Goal: Information Seeking & Learning: Learn about a topic

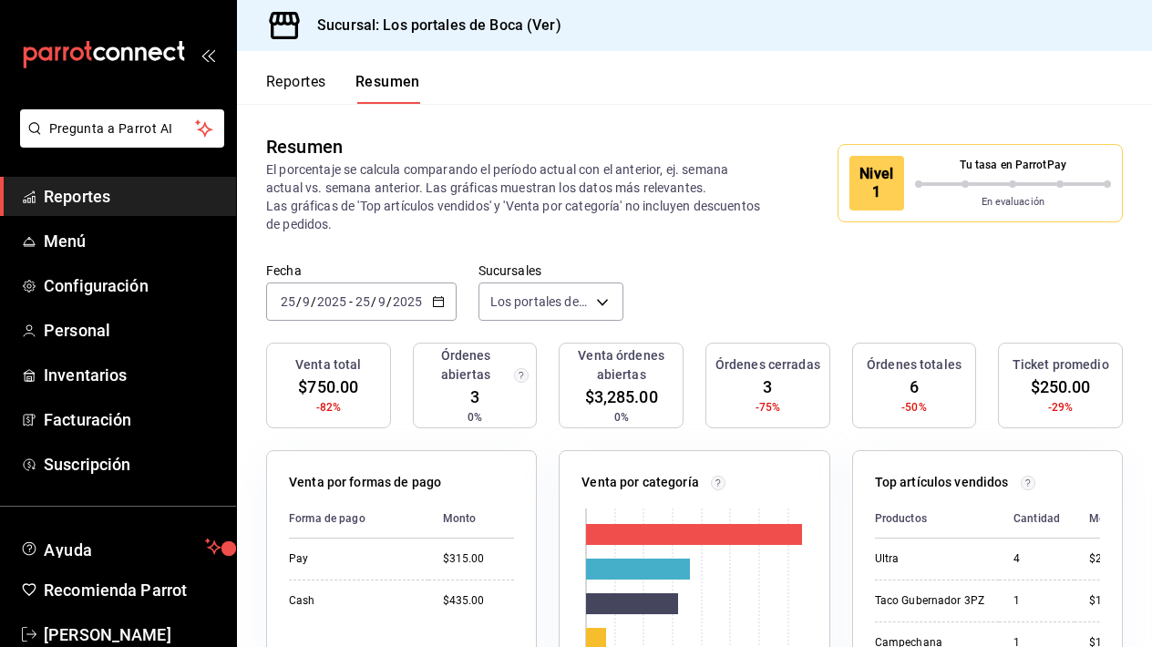
scroll to position [41, 0]
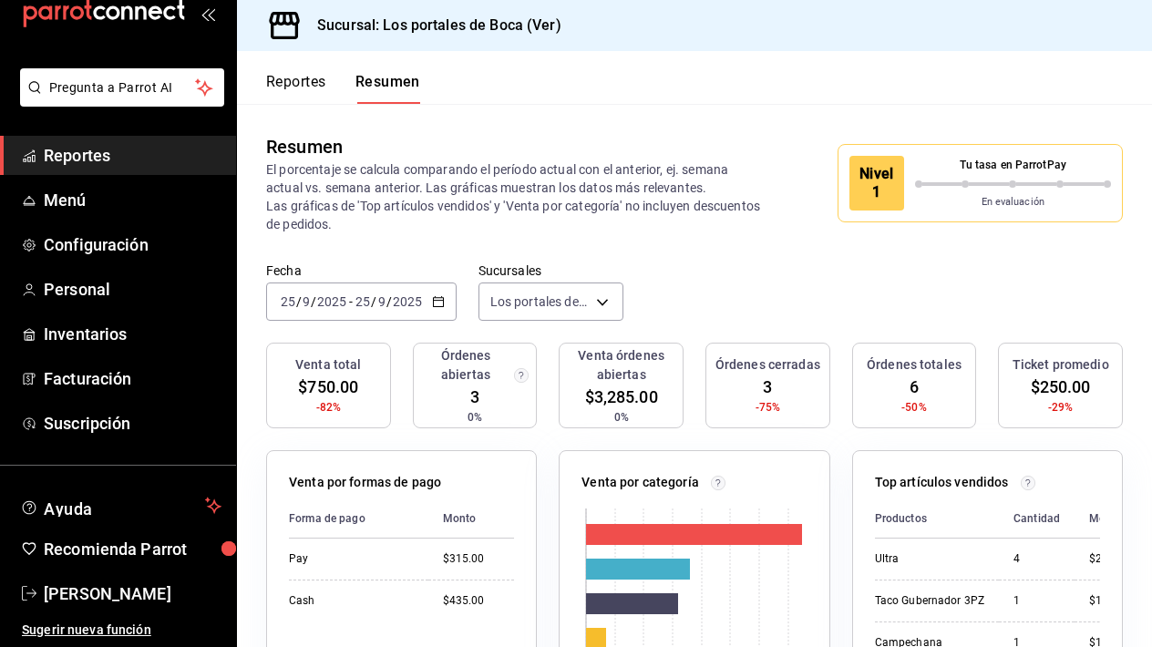
click at [305, 84] on button "Reportes" at bounding box center [296, 88] width 60 height 31
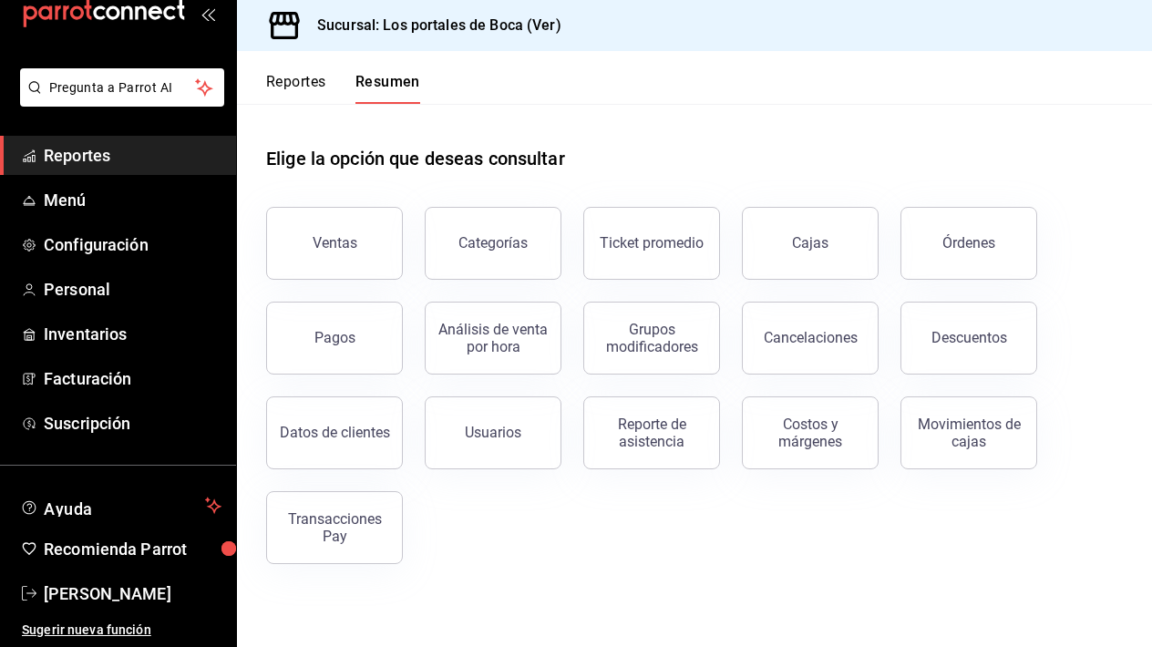
click at [305, 84] on button "Reportes" at bounding box center [296, 88] width 60 height 31
click at [359, 232] on button "Ventas" at bounding box center [334, 243] width 137 height 73
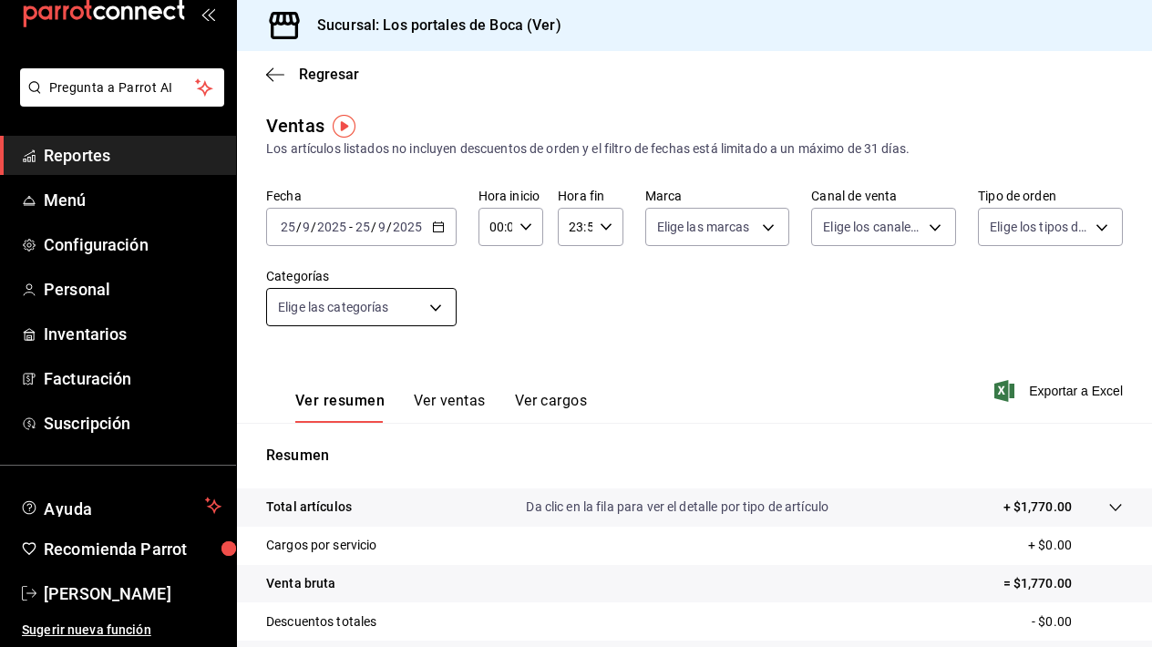
click at [439, 301] on body "Pregunta a Parrot AI Reportes Menú Configuración Personal Inventarios Facturaci…" at bounding box center [576, 323] width 1152 height 647
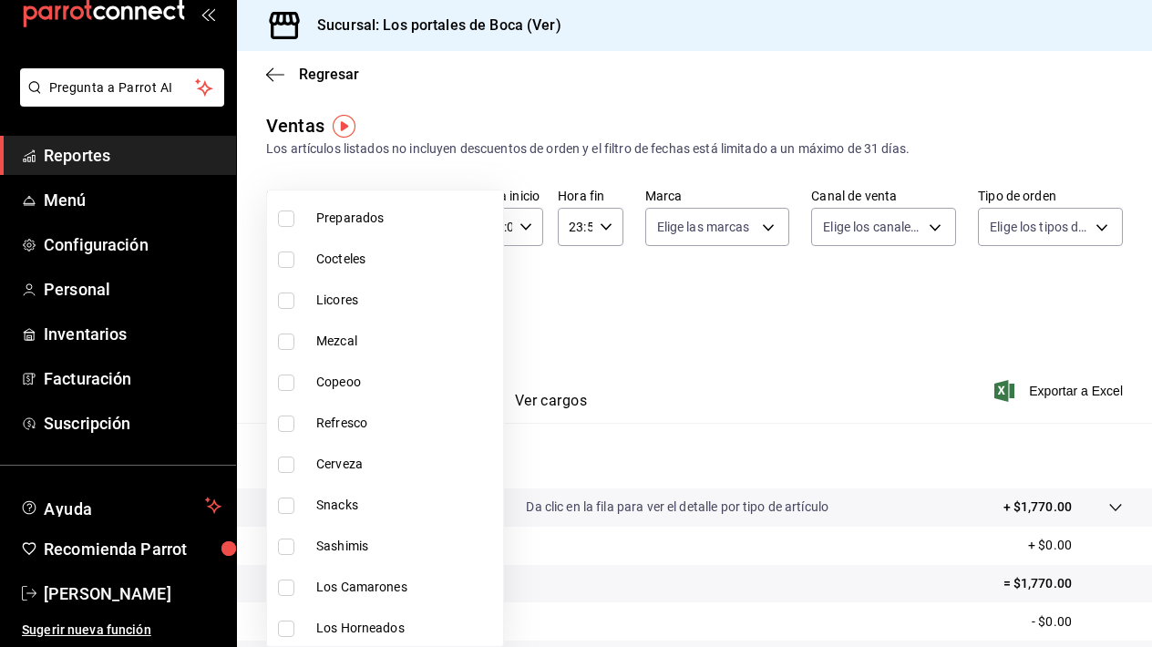
scroll to position [147, 0]
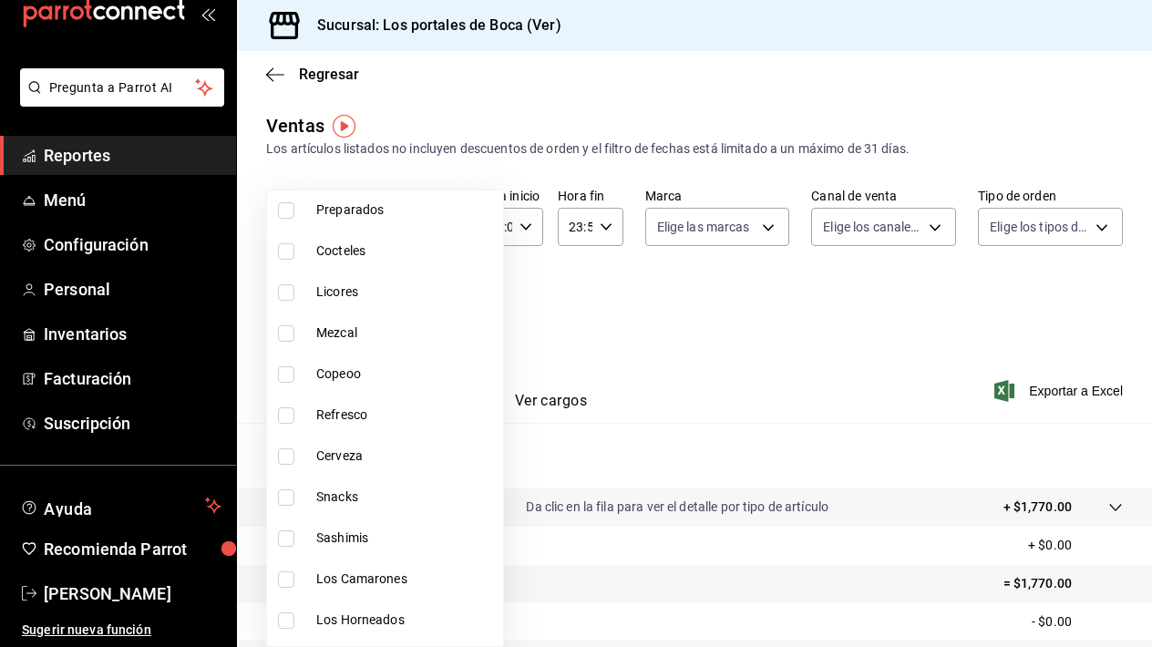
click at [677, 389] on div at bounding box center [576, 323] width 1152 height 647
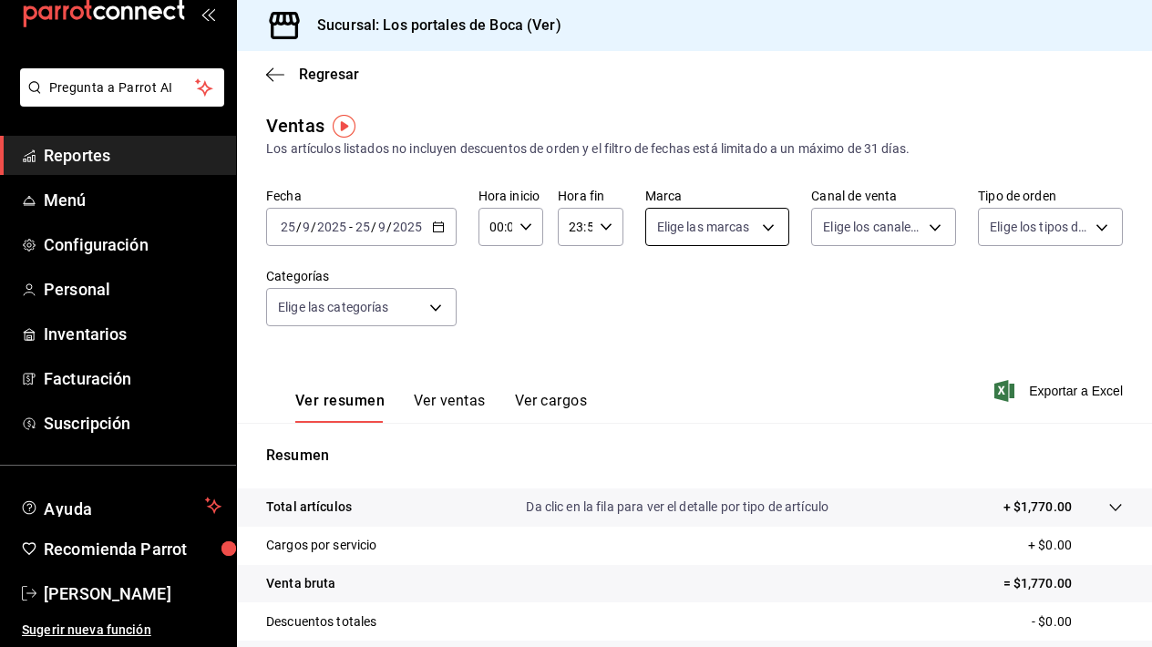
click at [758, 236] on body "Pregunta a Parrot AI Reportes Menú Configuración Personal Inventarios Facturaci…" at bounding box center [576, 323] width 1152 height 647
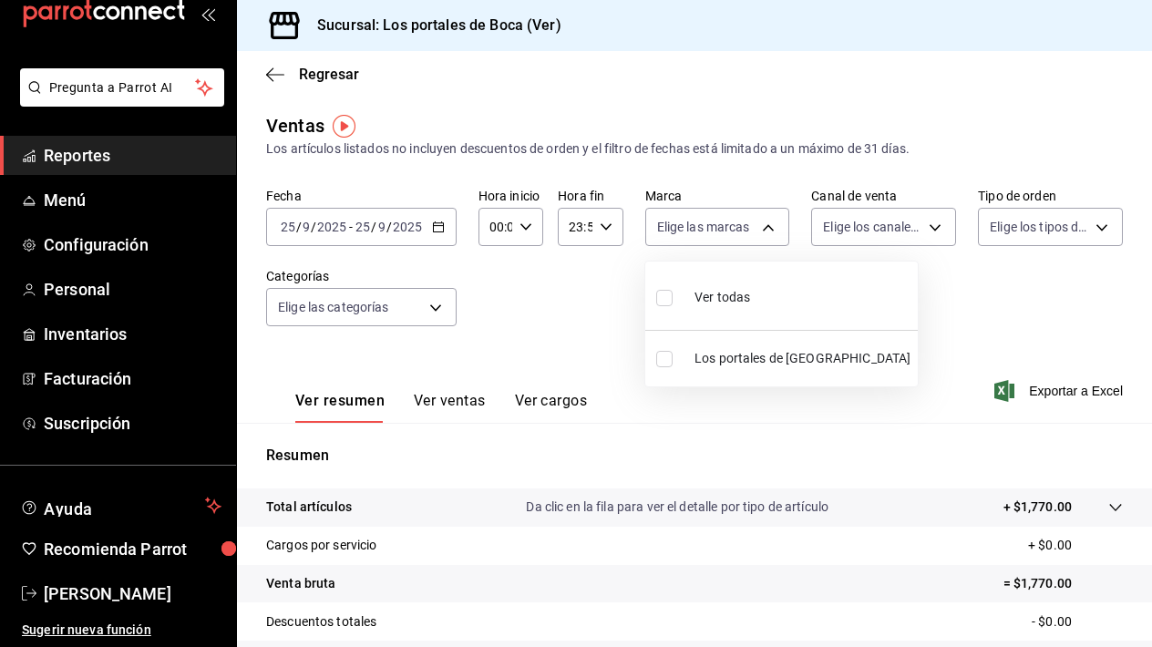
click at [898, 232] on div at bounding box center [576, 323] width 1152 height 647
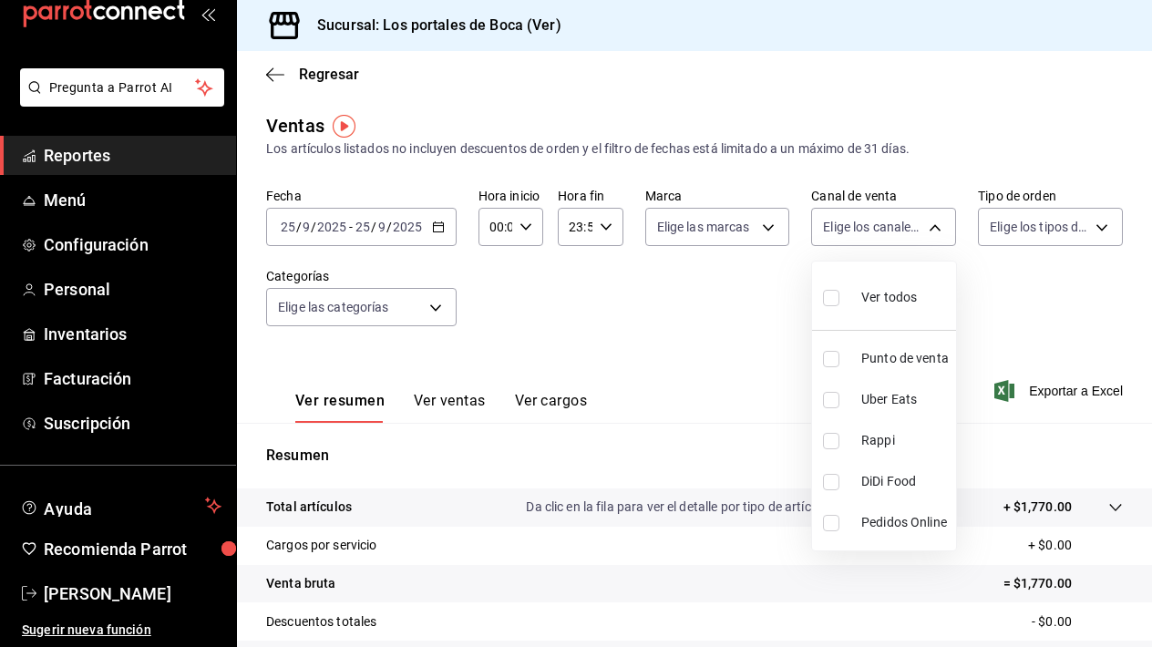
click at [898, 232] on body "Pregunta a Parrot AI Reportes Menú Configuración Personal Inventarios Facturaci…" at bounding box center [576, 323] width 1152 height 647
click at [1003, 288] on div at bounding box center [576, 323] width 1152 height 647
click at [1068, 181] on div "Ventas Los artículos listados no incluyen descuentos de orden y el filtro de fe…" at bounding box center [694, 478] width 915 height 732
click at [1058, 207] on div "Elige los tipos de orden" at bounding box center [1050, 224] width 145 height 46
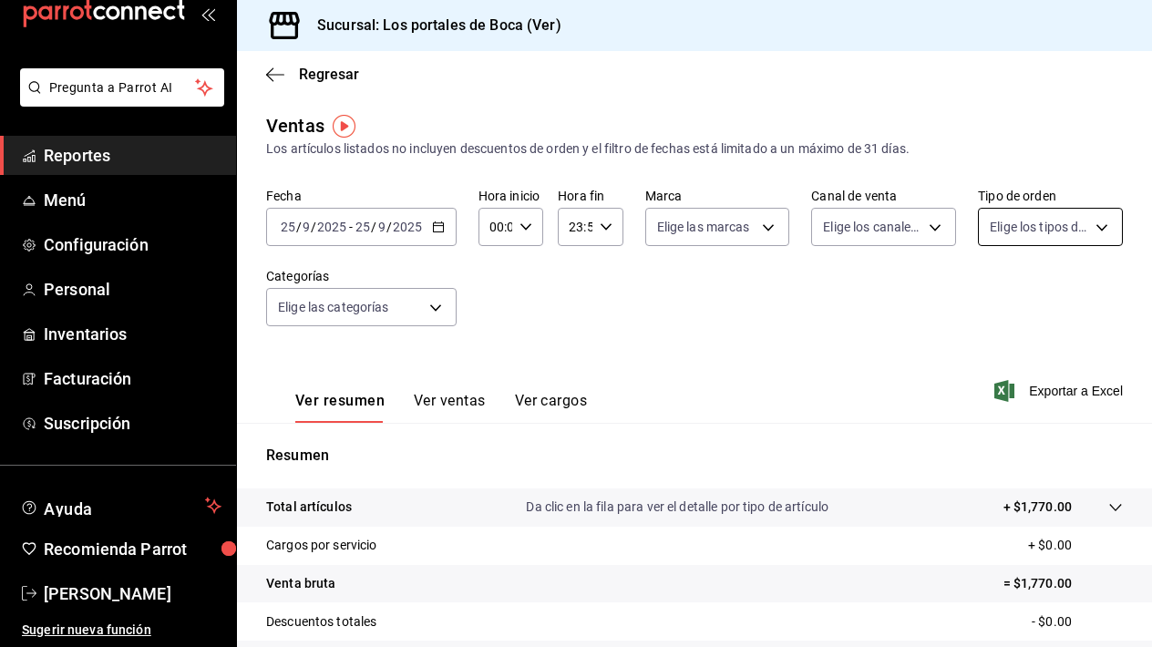
click at [1055, 222] on body "Pregunta a Parrot AI Reportes Menú Configuración Personal Inventarios Facturaci…" at bounding box center [576, 323] width 1152 height 647
click at [772, 320] on div at bounding box center [576, 323] width 1152 height 647
click at [428, 308] on body "Pregunta a Parrot AI Reportes Menú Configuración Personal Inventarios Facturaci…" at bounding box center [576, 323] width 1152 height 647
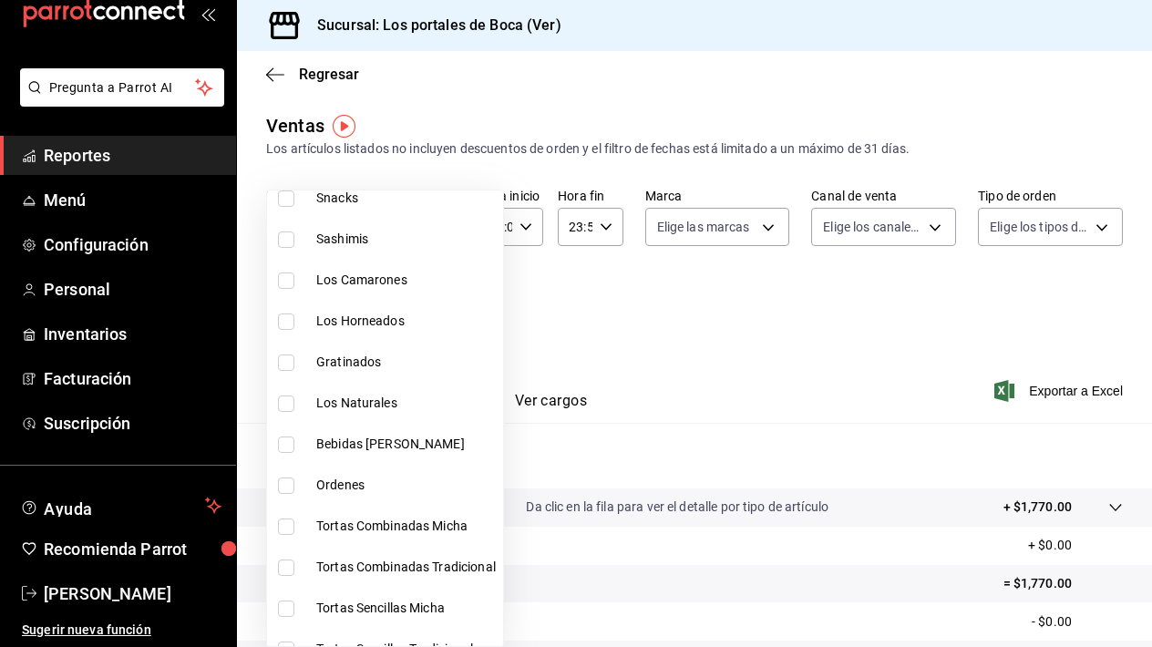
scroll to position [433, 0]
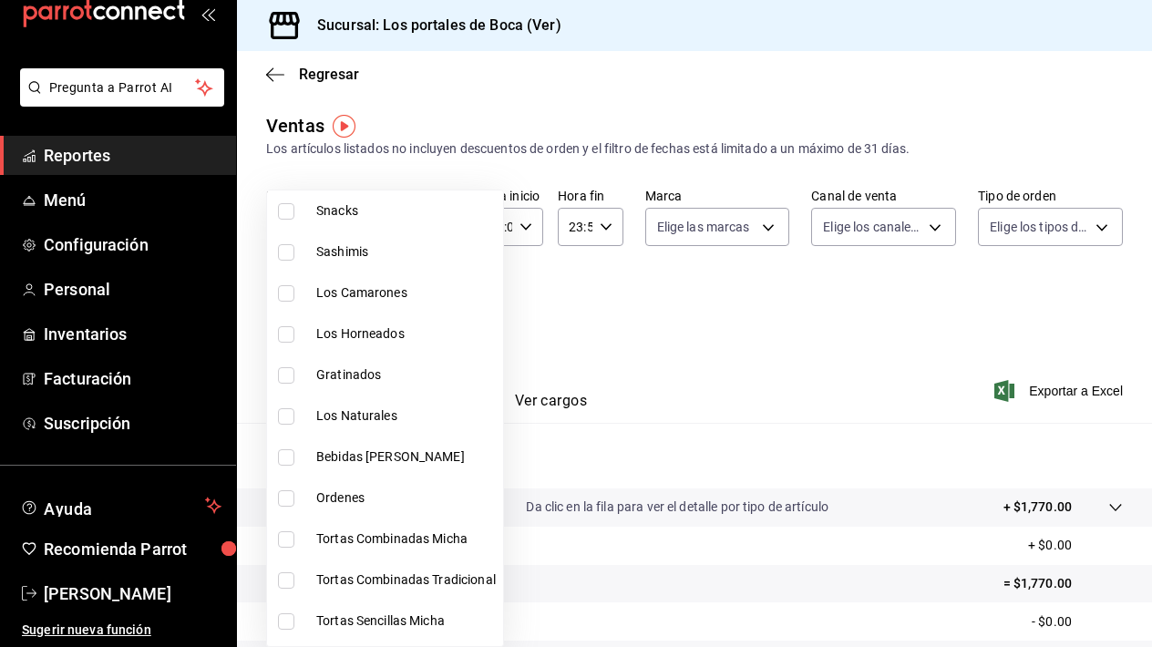
click at [283, 420] on input "checkbox" at bounding box center [286, 416] width 16 height 16
checkbox input "true"
type input "3c9a1f1a-5d74-4485-99f2-18436a0a8be0"
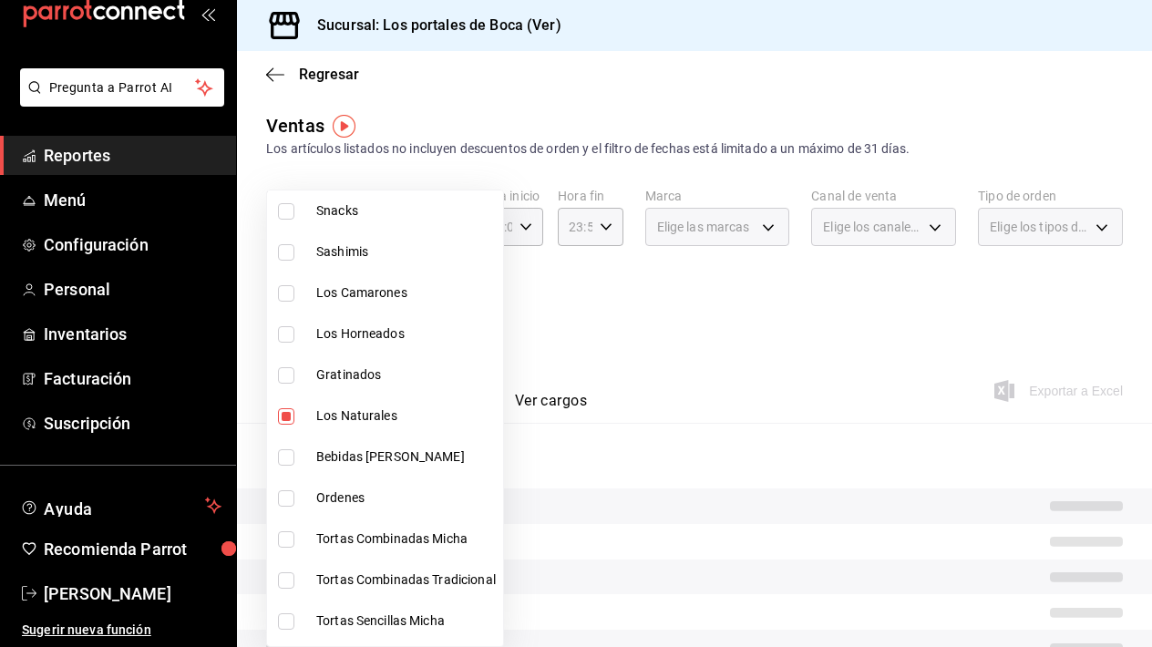
click at [292, 373] on input "checkbox" at bounding box center [286, 375] width 16 height 16
checkbox input "true"
type input "3c9a1f1a-5d74-4485-99f2-18436a0a8be0,7b460526-2a2c-4f61-b43d-bdfba619c55d"
click at [287, 334] on input "checkbox" at bounding box center [286, 334] width 16 height 16
checkbox input "true"
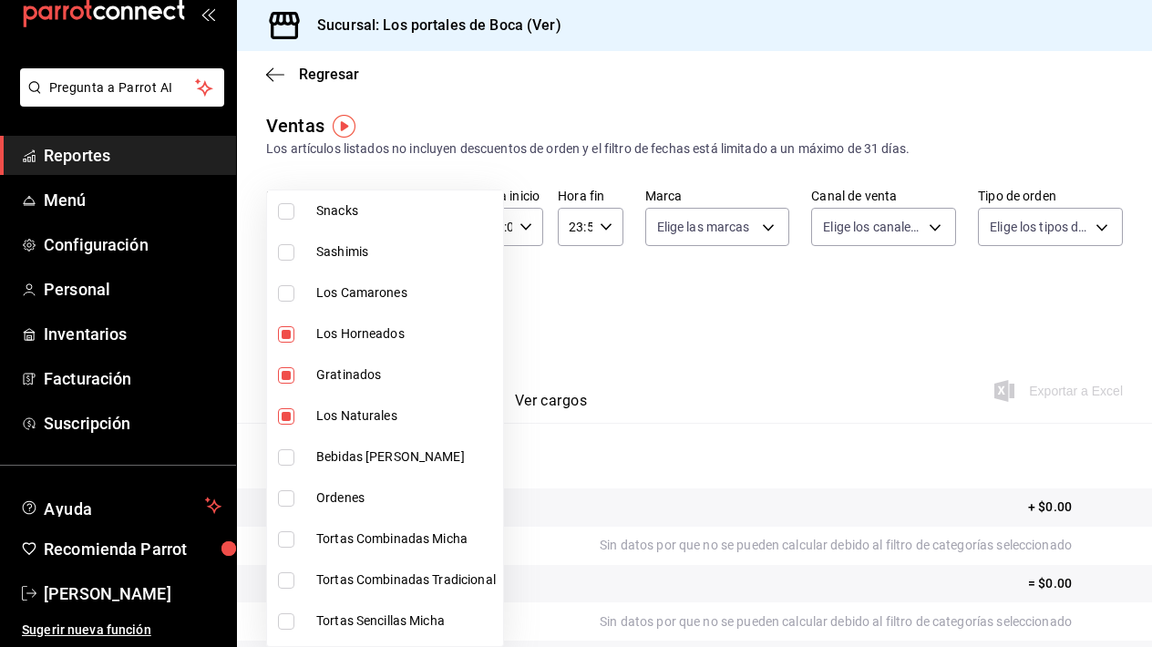
type input "3c9a1f1a-5d74-4485-99f2-18436a0a8be0,7b460526-2a2c-4f61-b43d-bdfba619c55d,96b04…"
click at [284, 296] on input "checkbox" at bounding box center [286, 293] width 16 height 16
checkbox input "true"
type input "3c9a1f1a-5d74-4485-99f2-18436a0a8be0,7b460526-2a2c-4f61-b43d-bdfba619c55d,96b04…"
click at [282, 257] on input "checkbox" at bounding box center [286, 252] width 16 height 16
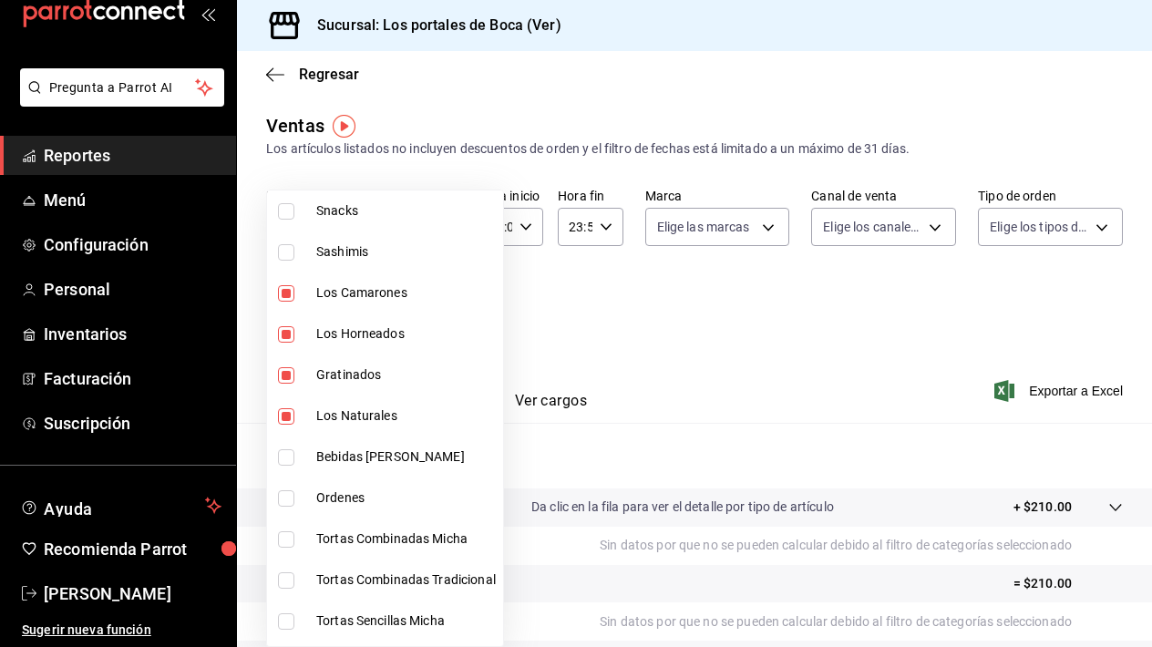
checkbox input "true"
type input "3c9a1f1a-5d74-4485-99f2-18436a0a8be0,7b460526-2a2c-4f61-b43d-bdfba619c55d,96b04…"
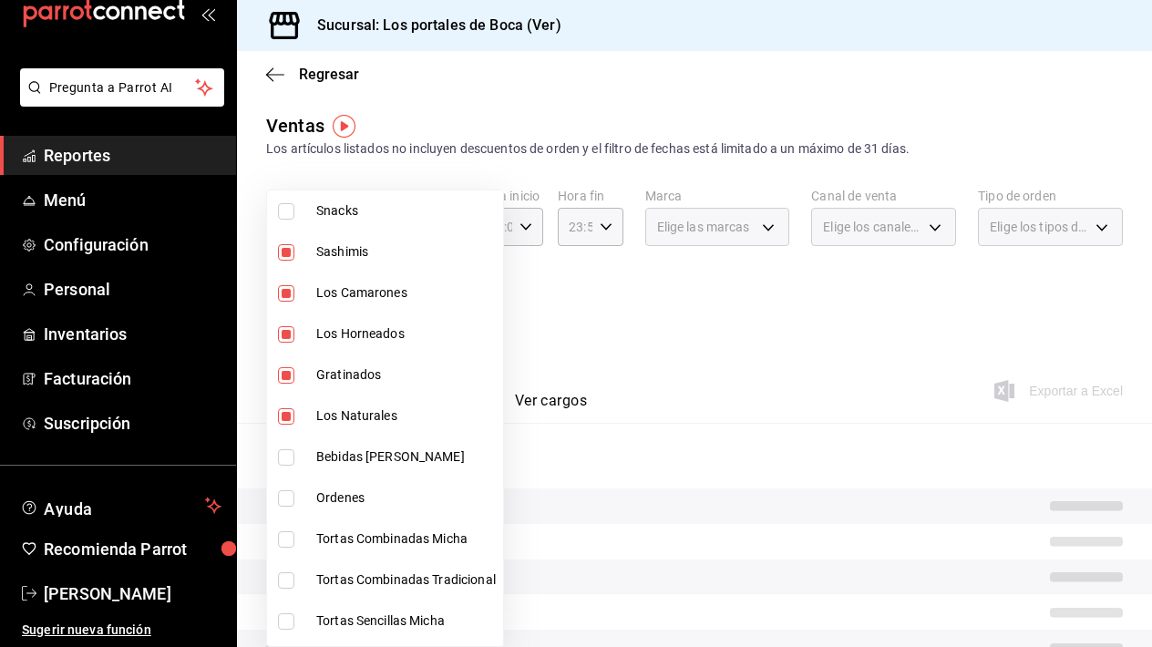
scroll to position [377, 0]
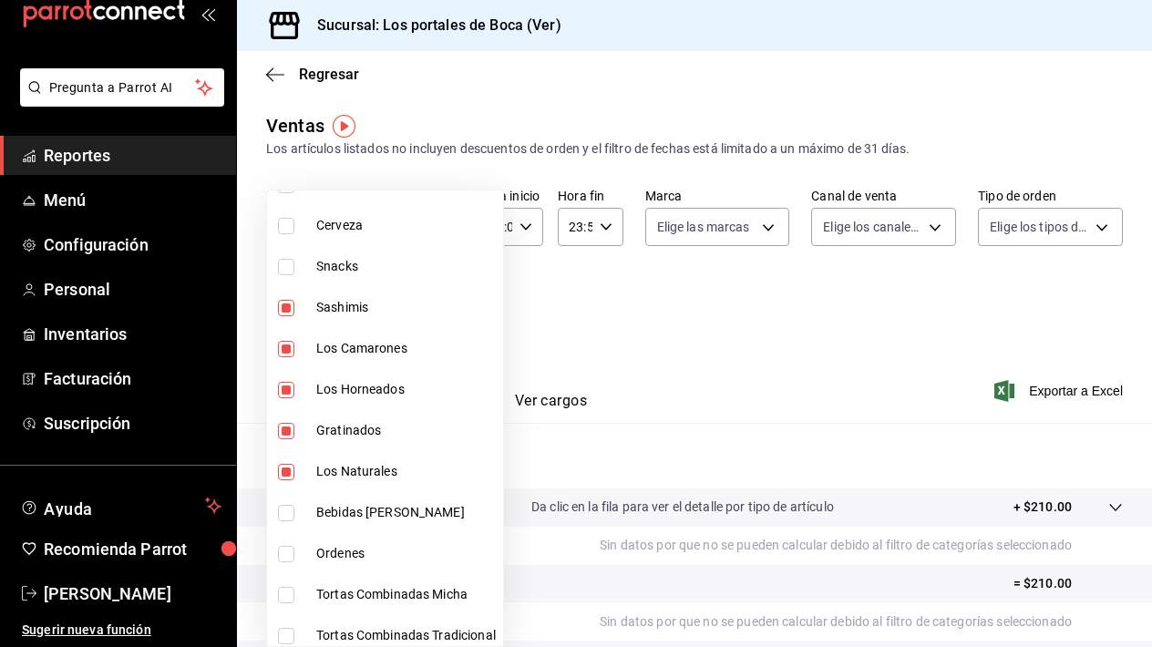
click at [285, 273] on input "checkbox" at bounding box center [286, 267] width 16 height 16
checkbox input "true"
type input "3c9a1f1a-5d74-4485-99f2-18436a0a8be0,7b460526-2a2c-4f61-b43d-bdfba619c55d,96b04…"
click at [675, 330] on div at bounding box center [576, 323] width 1152 height 647
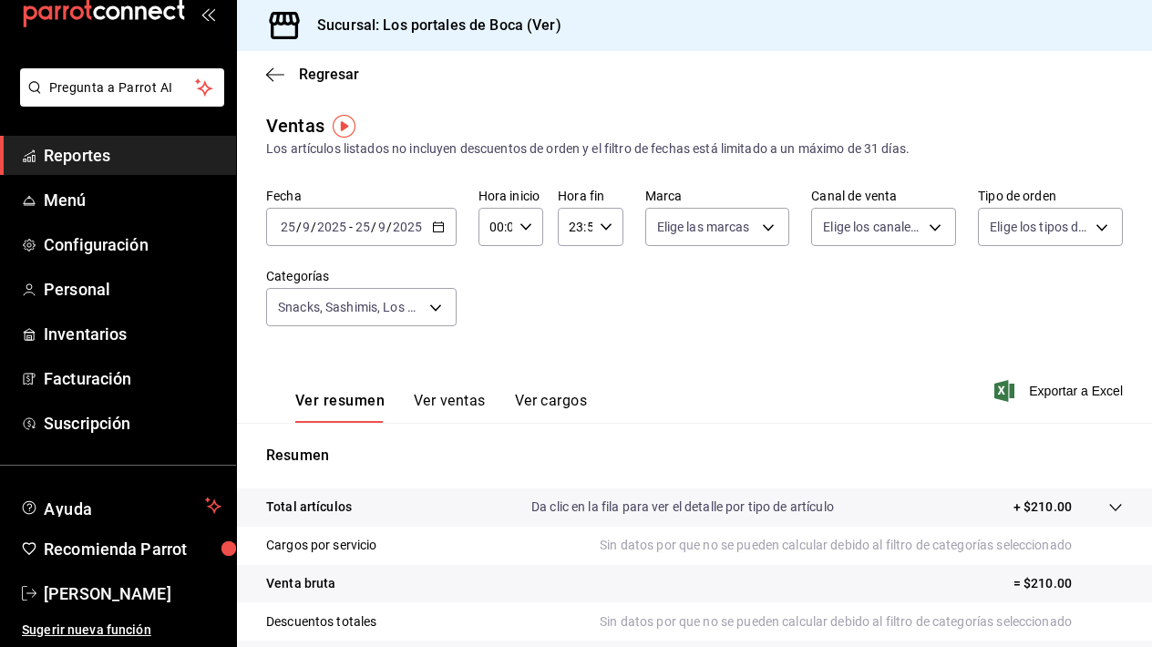
click at [417, 235] on div "[DATE] [DATE] - [DATE] [DATE]" at bounding box center [361, 227] width 191 height 38
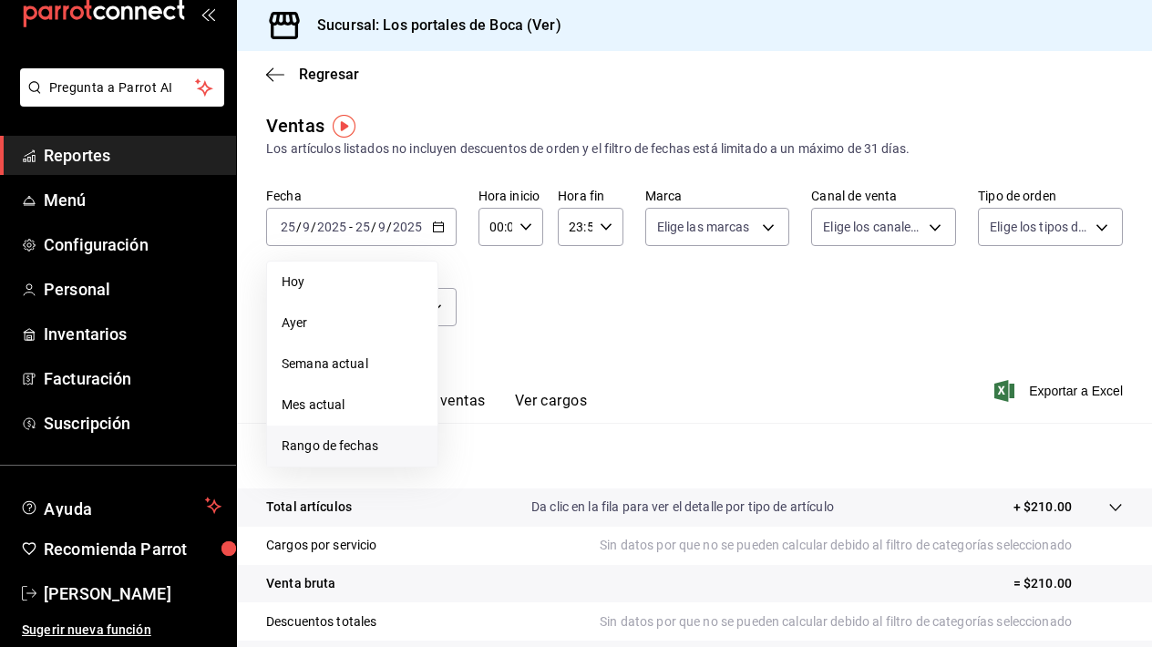
click at [352, 450] on span "Rango de fechas" at bounding box center [352, 446] width 141 height 19
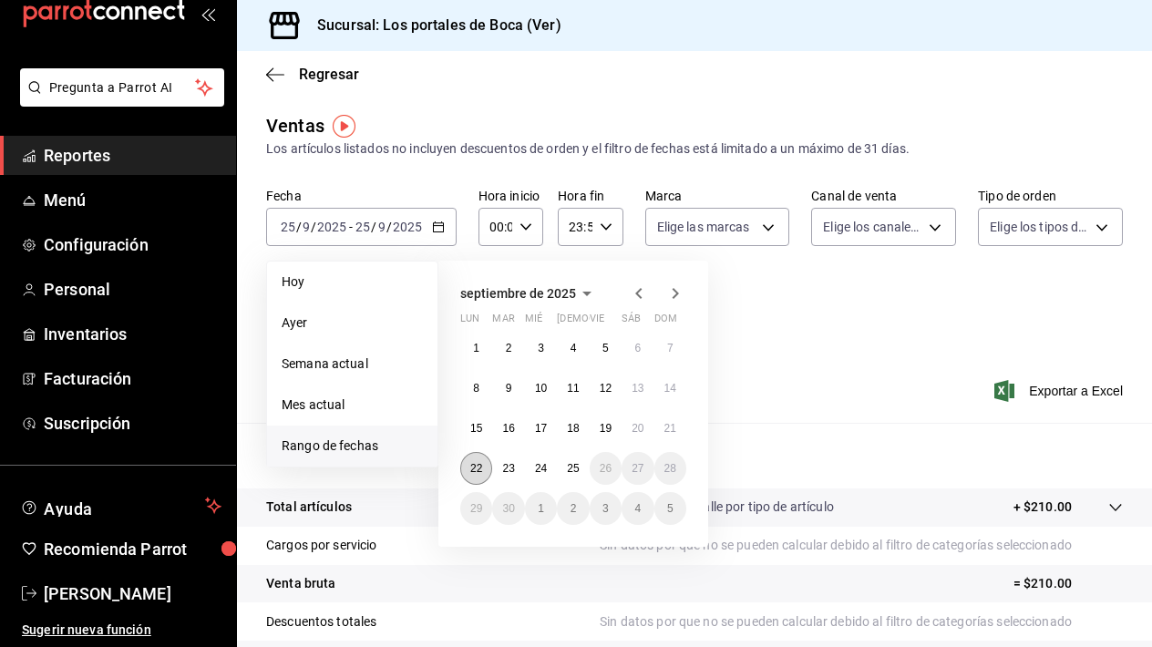
click at [479, 465] on abbr "22" at bounding box center [476, 468] width 12 height 13
click at [546, 469] on abbr "24" at bounding box center [541, 468] width 12 height 13
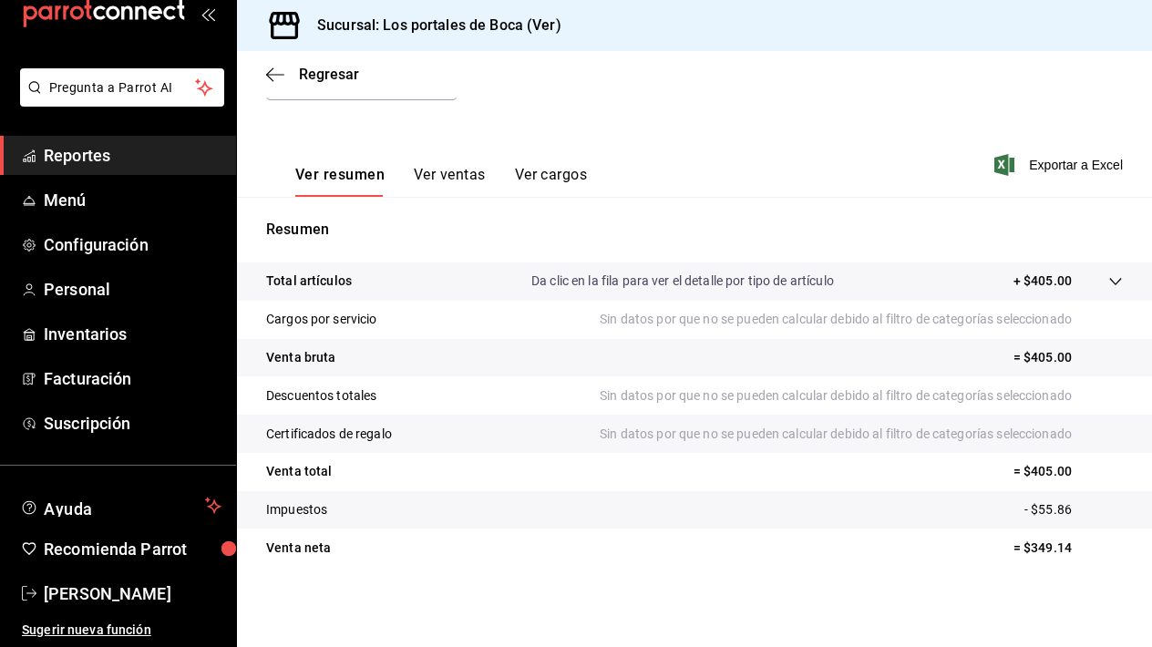
scroll to position [226, 0]
click at [428, 178] on button "Ver ventas" at bounding box center [450, 181] width 72 height 31
